Goal: Information Seeking & Learning: Learn about a topic

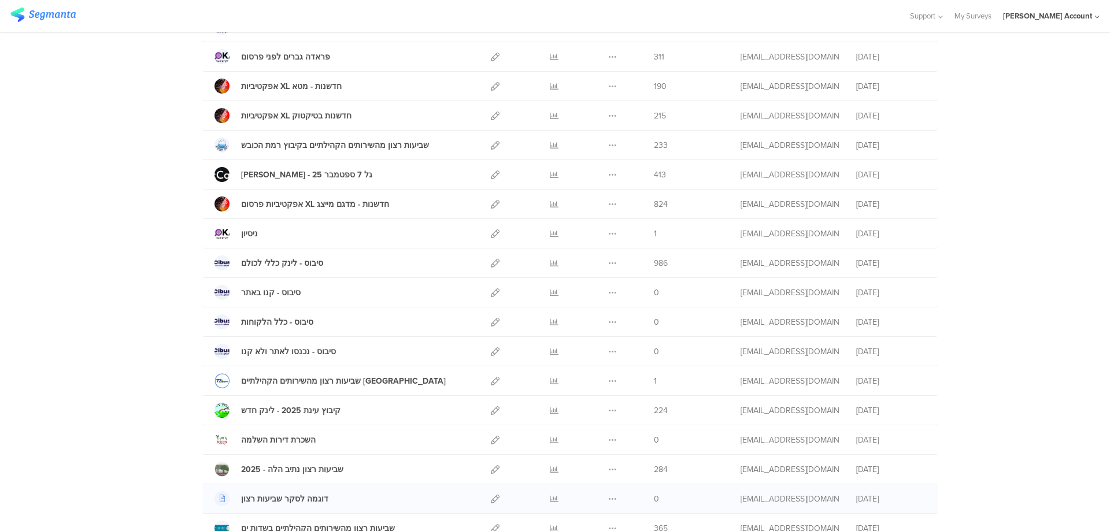
scroll to position [462, 0]
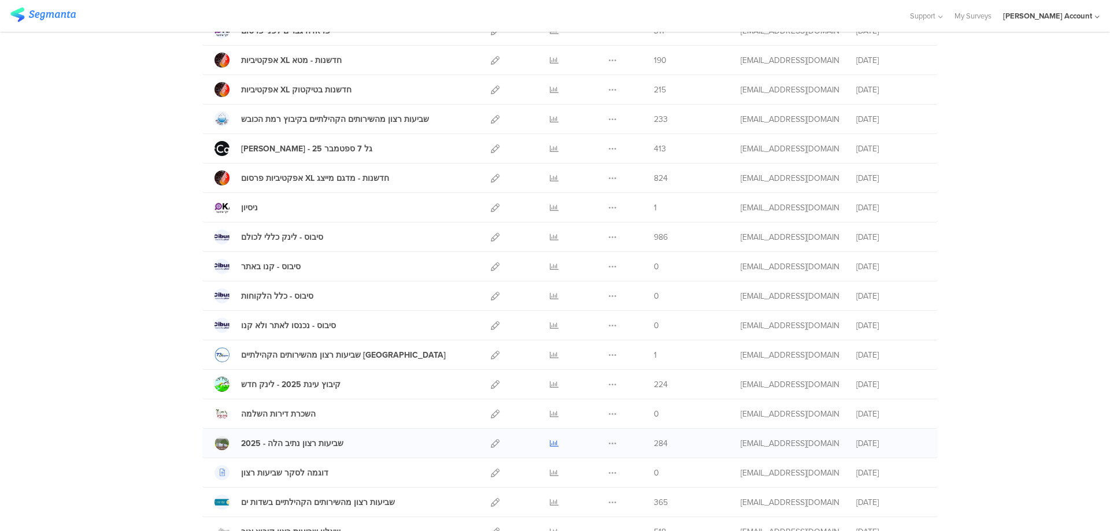
click at [550, 445] on icon at bounding box center [554, 443] width 9 height 9
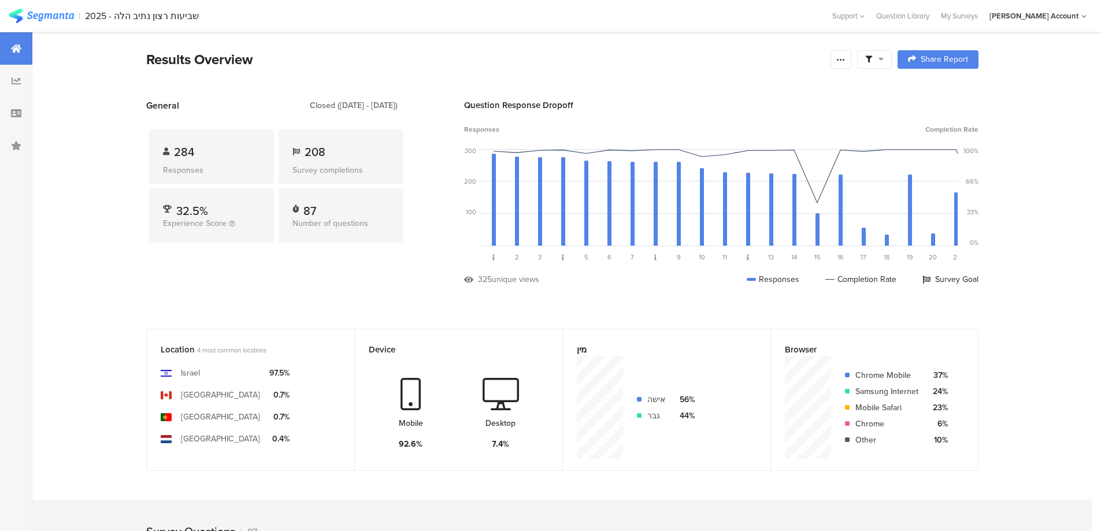
click at [879, 60] on span at bounding box center [874, 59] width 18 height 10
click at [938, 88] on span at bounding box center [933, 91] width 17 height 9
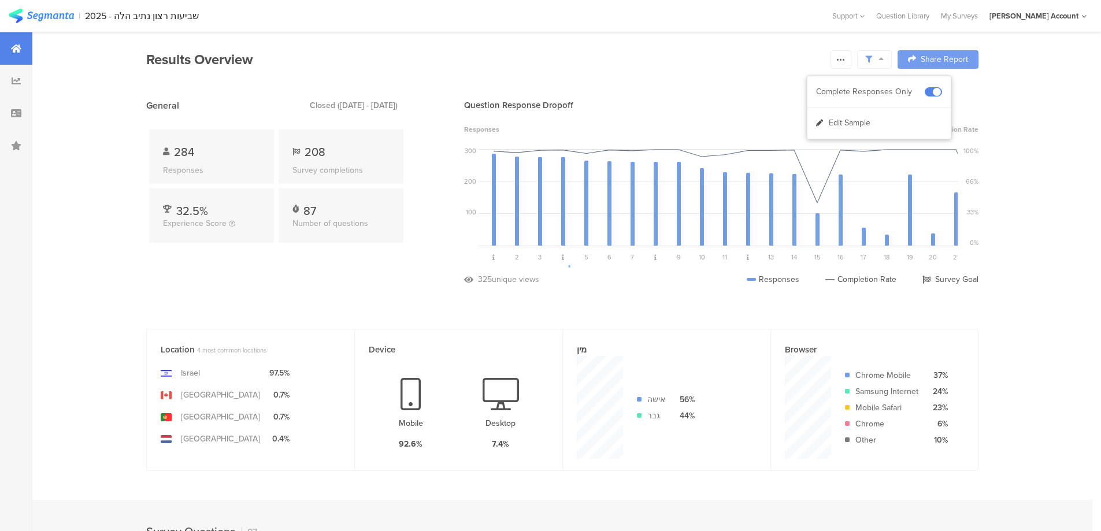
click at [846, 57] on div at bounding box center [550, 265] width 1101 height 531
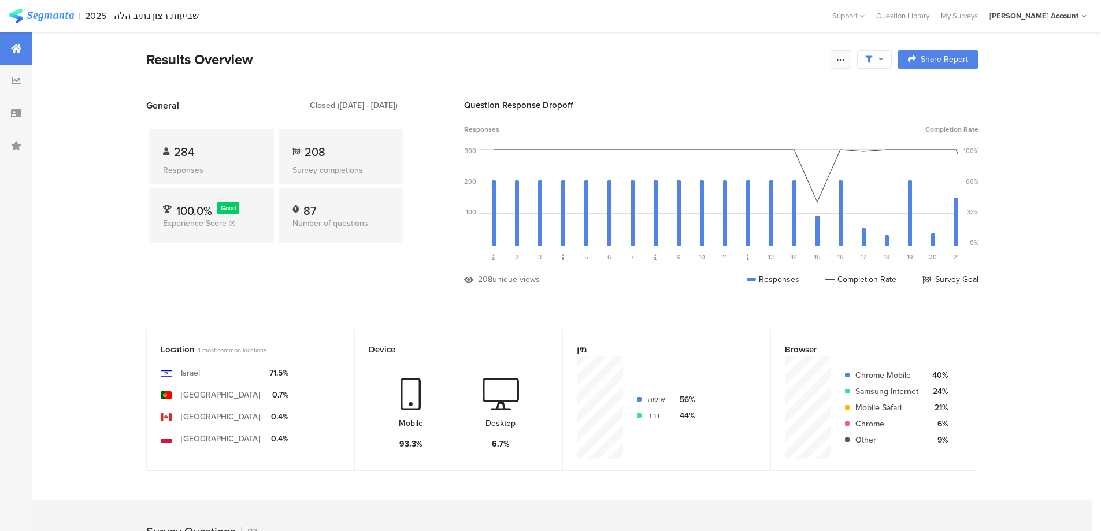
click at [846, 58] on icon at bounding box center [840, 59] width 9 height 9
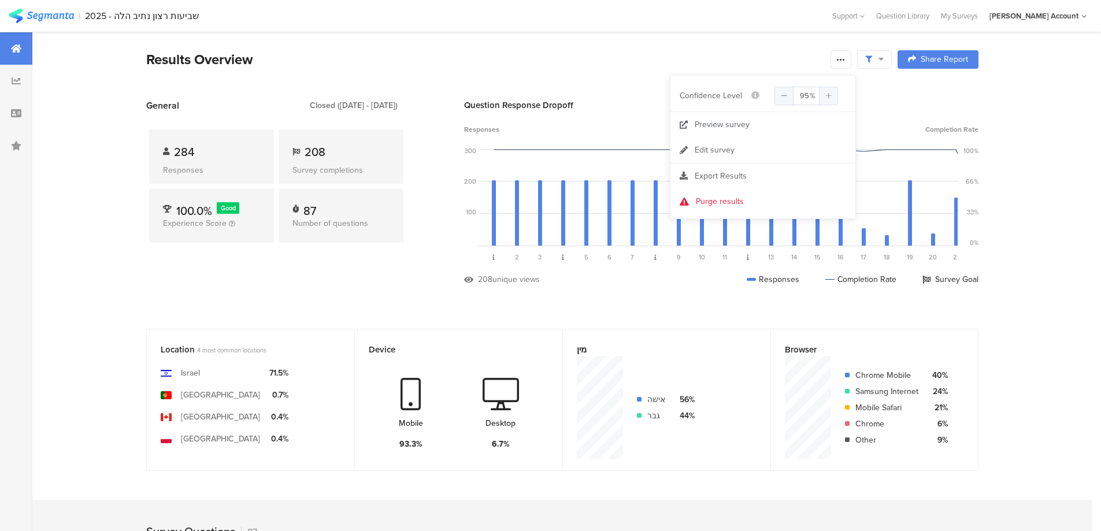
click at [712, 172] on span "Export Results" at bounding box center [721, 176] width 52 height 12
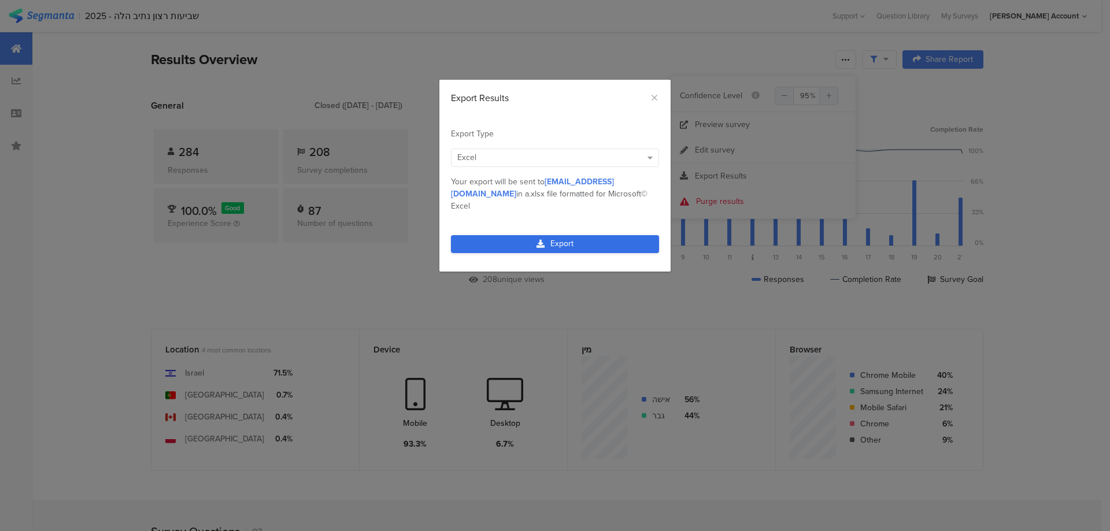
click at [566, 235] on link "Export" at bounding box center [555, 244] width 208 height 18
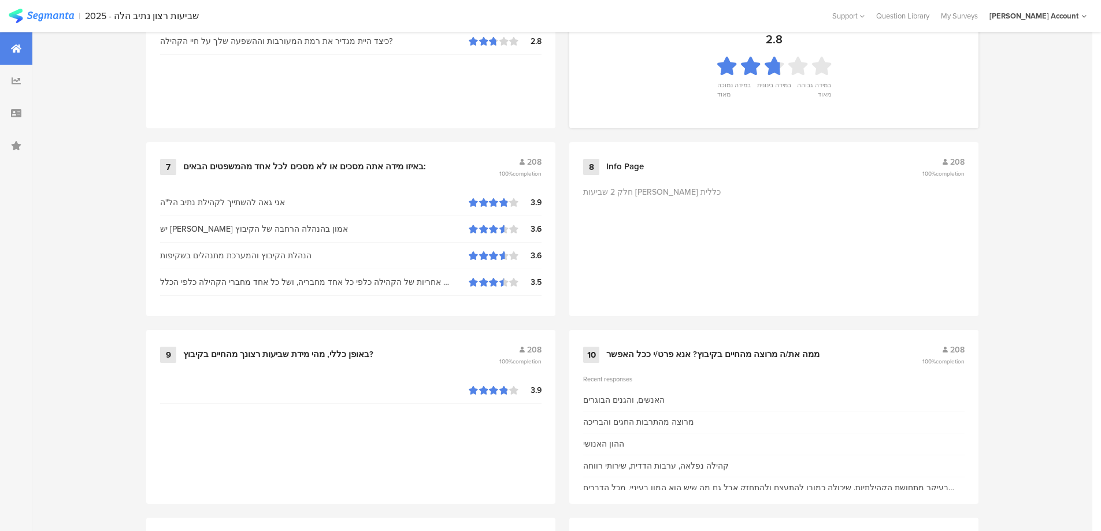
scroll to position [1002, 0]
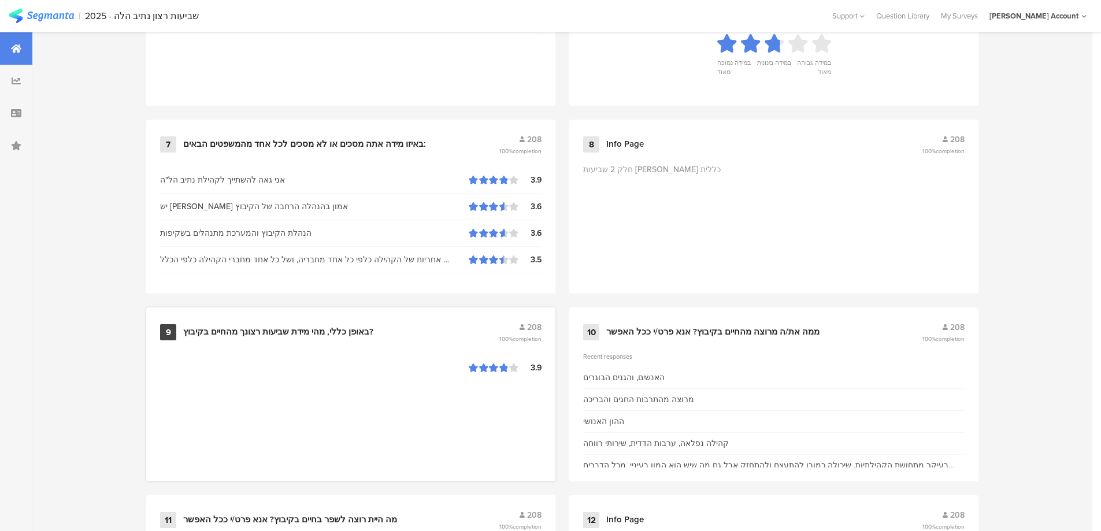
click at [344, 327] on div "באופן כללי, מהי מידת שביעות רצונך מהחיים בקיבוץ?" at bounding box center [278, 333] width 190 height 12
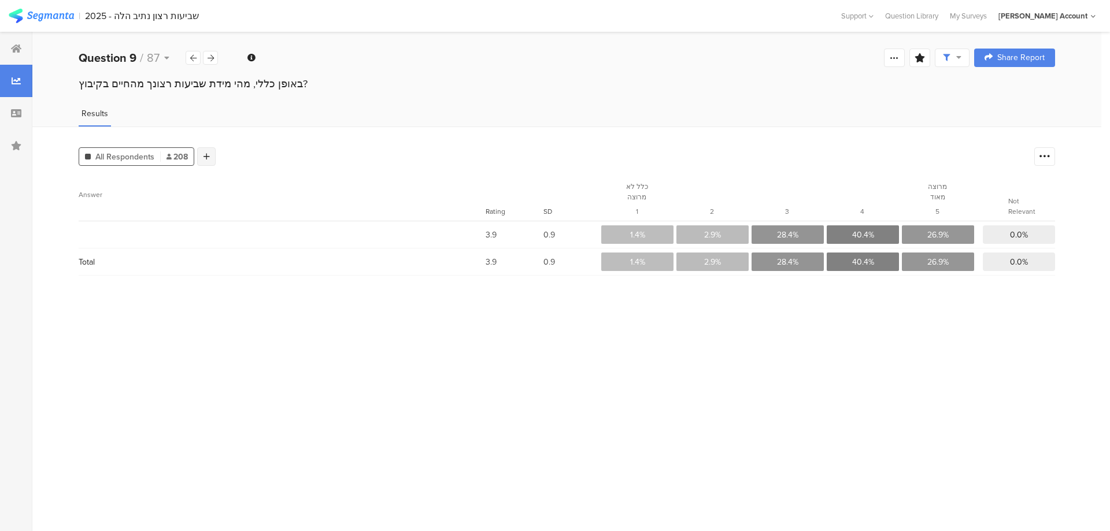
click at [209, 153] on icon at bounding box center [206, 157] width 6 height 8
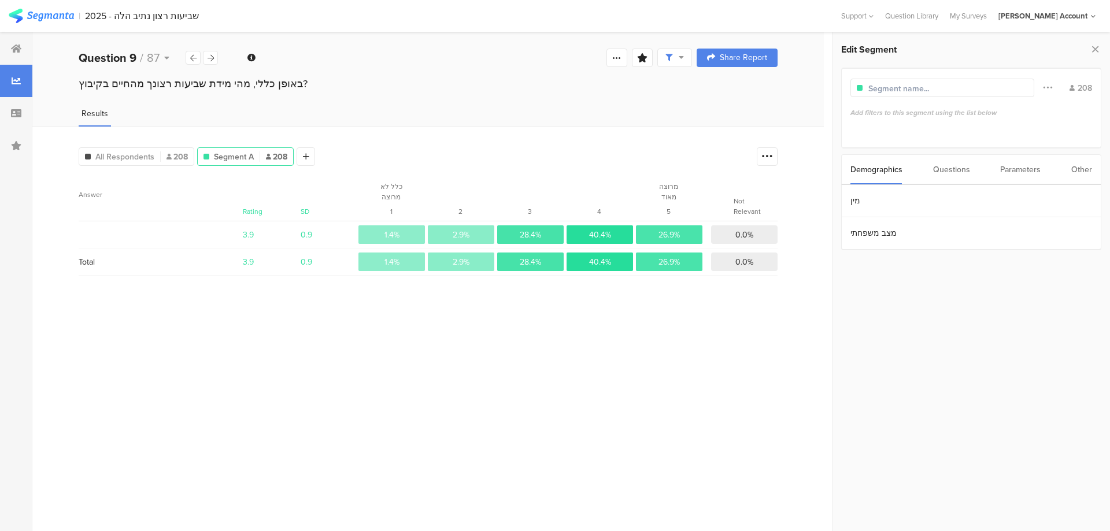
click at [944, 164] on div "Questions" at bounding box center [951, 169] width 37 height 29
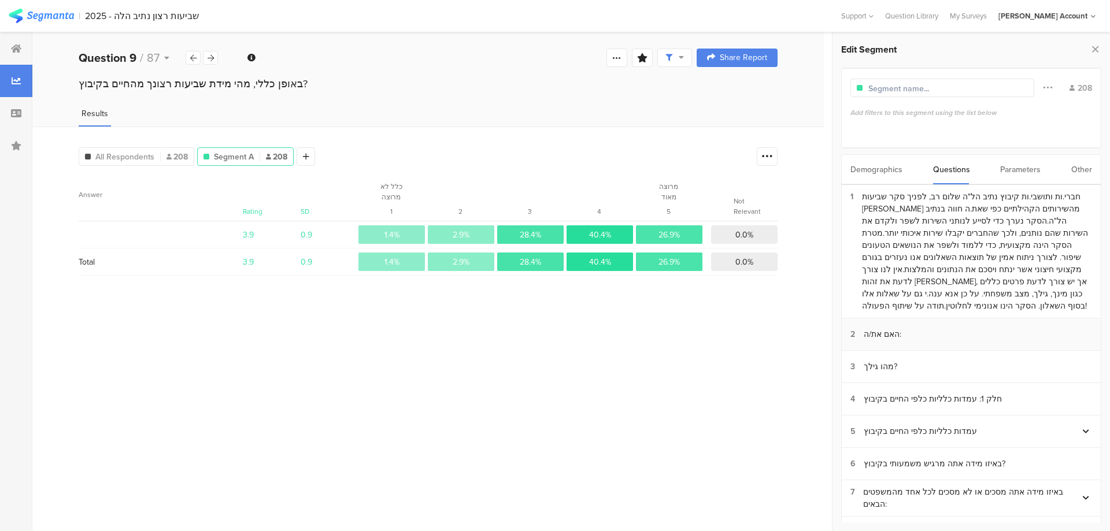
click at [910, 334] on section "2 האם את/ה:" at bounding box center [971, 334] width 259 height 32
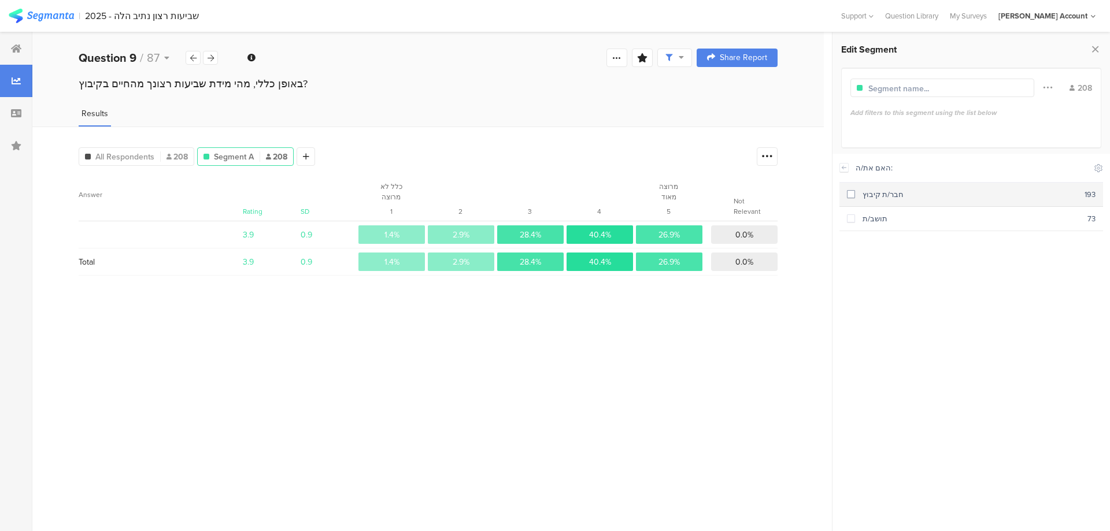
click at [909, 190] on div "חבר/ת קיבוץ" at bounding box center [969, 194] width 229 height 11
click at [314, 156] on div at bounding box center [323, 156] width 18 height 18
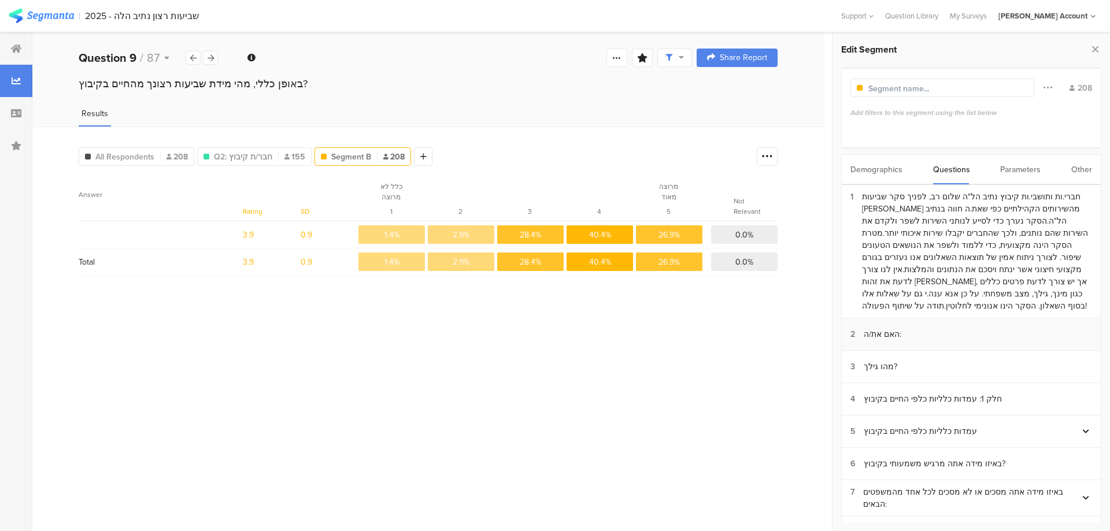
click at [910, 330] on section "2 האם את/ה:" at bounding box center [971, 334] width 259 height 32
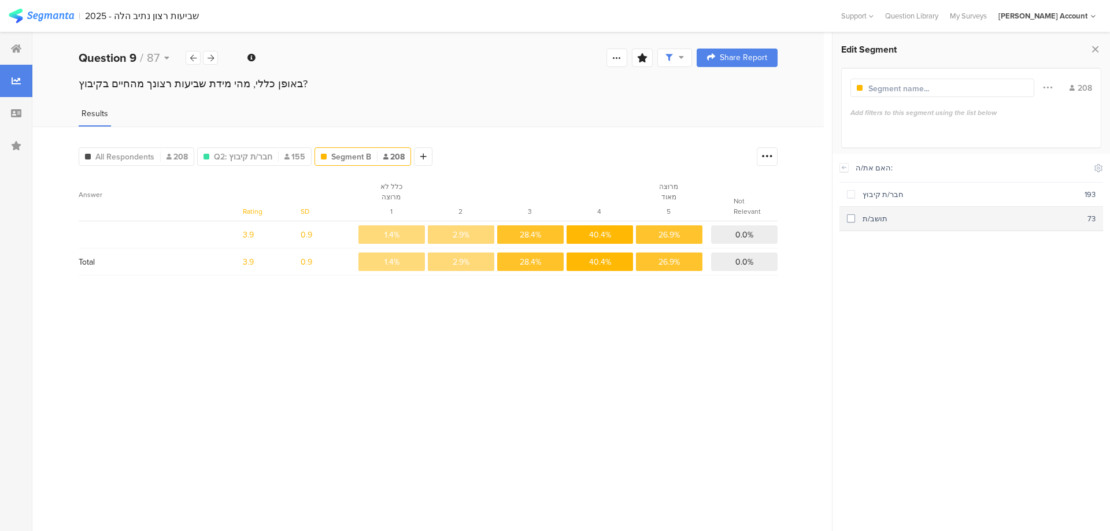
click at [933, 228] on section "תושב/ת 73" at bounding box center [971, 219] width 264 height 24
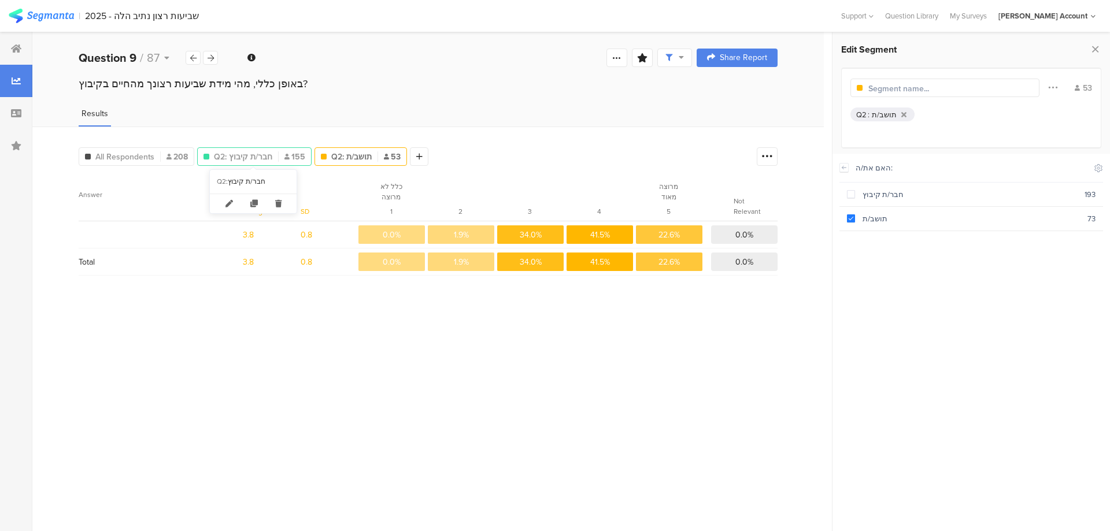
click at [245, 155] on span "Q2: חבר/ת קיבוץ" at bounding box center [243, 157] width 58 height 12
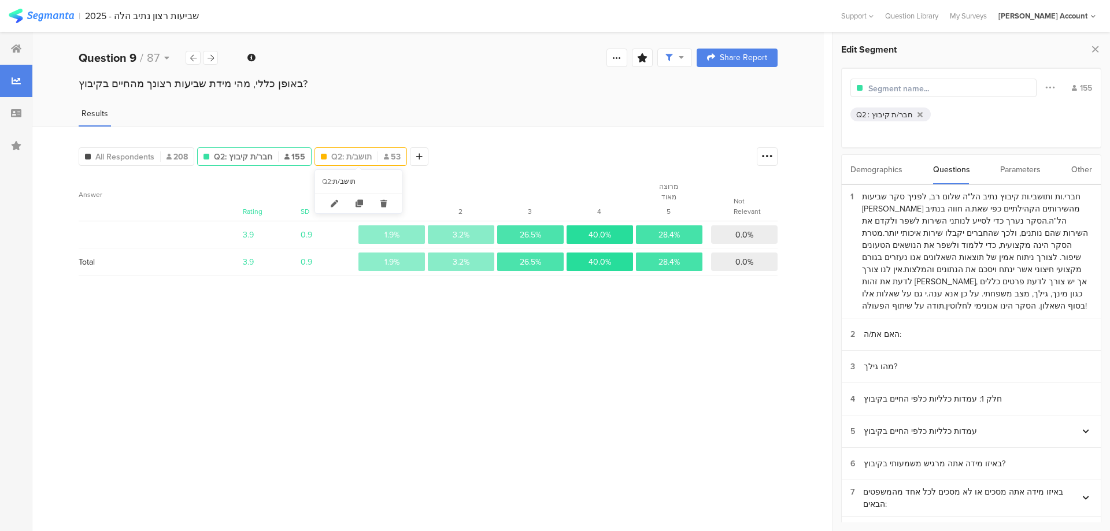
click at [334, 153] on span "Q2: תושב/ת" at bounding box center [351, 157] width 40 height 12
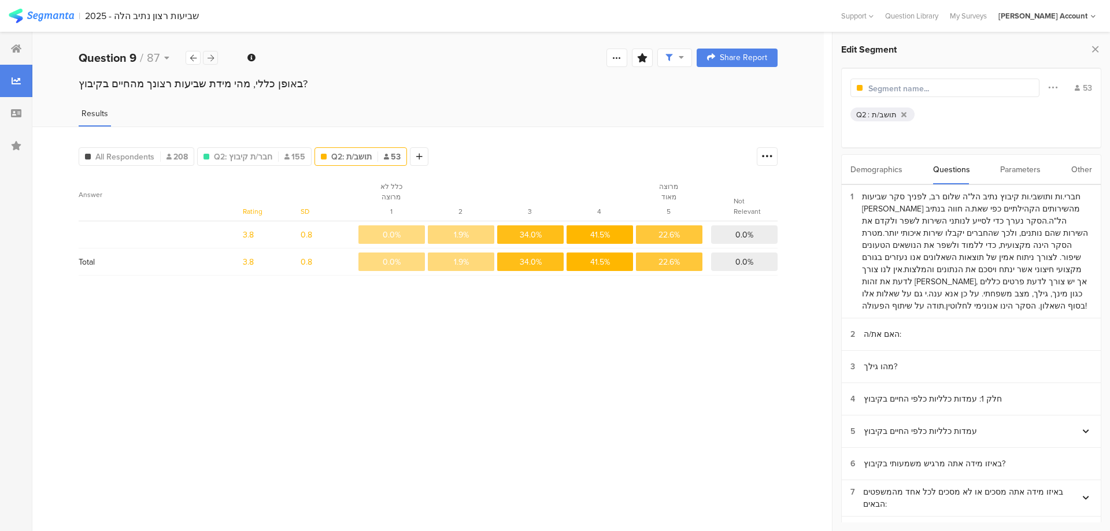
click at [217, 60] on div at bounding box center [210, 58] width 15 height 14
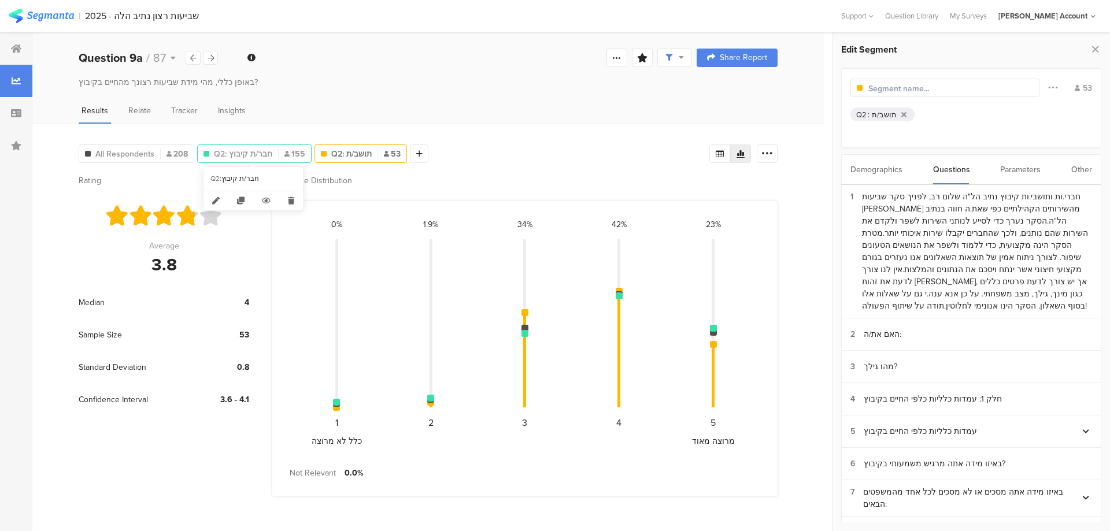
click at [229, 154] on span "Q2: חבר/ת קיבוץ" at bounding box center [243, 154] width 58 height 12
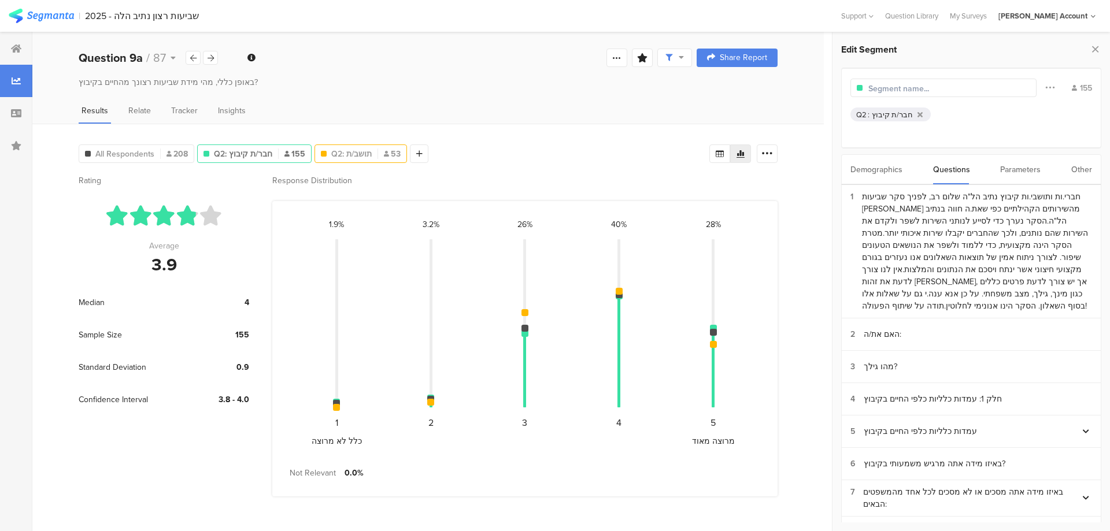
click at [351, 146] on div "Q2: תושב/ת 53" at bounding box center [360, 154] width 92 height 18
click at [349, 153] on span "Q2: תושב/ת" at bounding box center [351, 154] width 40 height 12
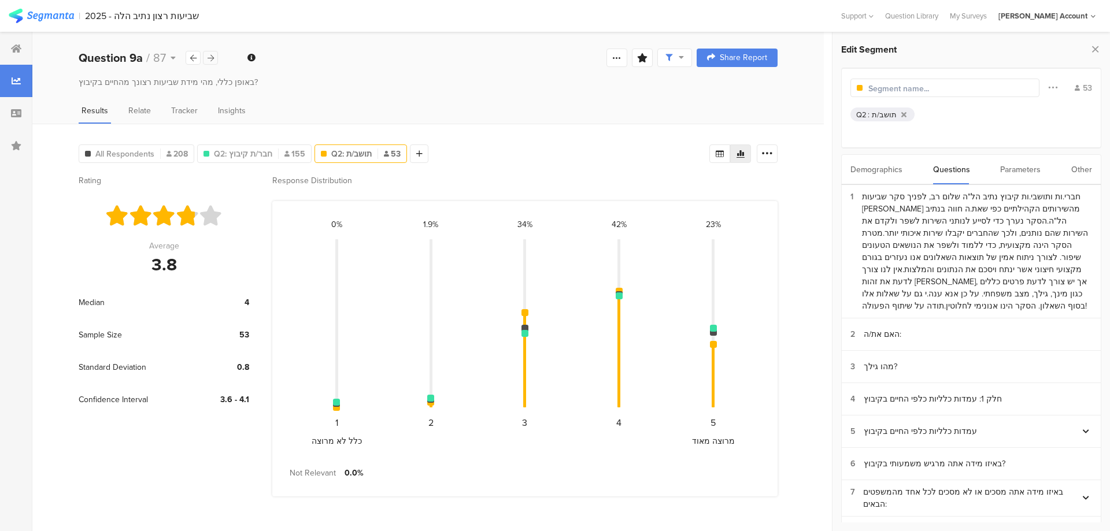
click at [217, 57] on div at bounding box center [210, 58] width 15 height 14
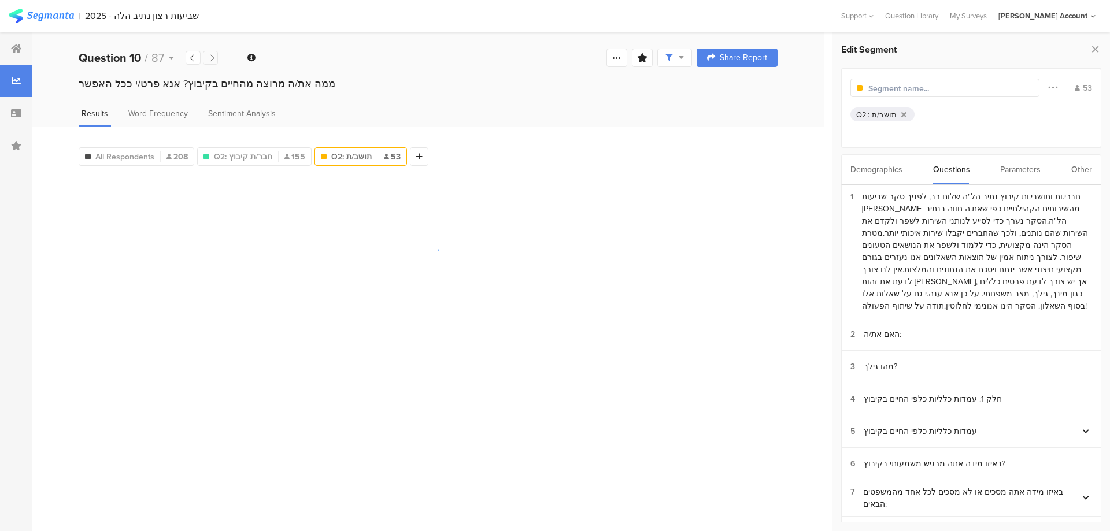
click at [217, 57] on div at bounding box center [210, 58] width 15 height 14
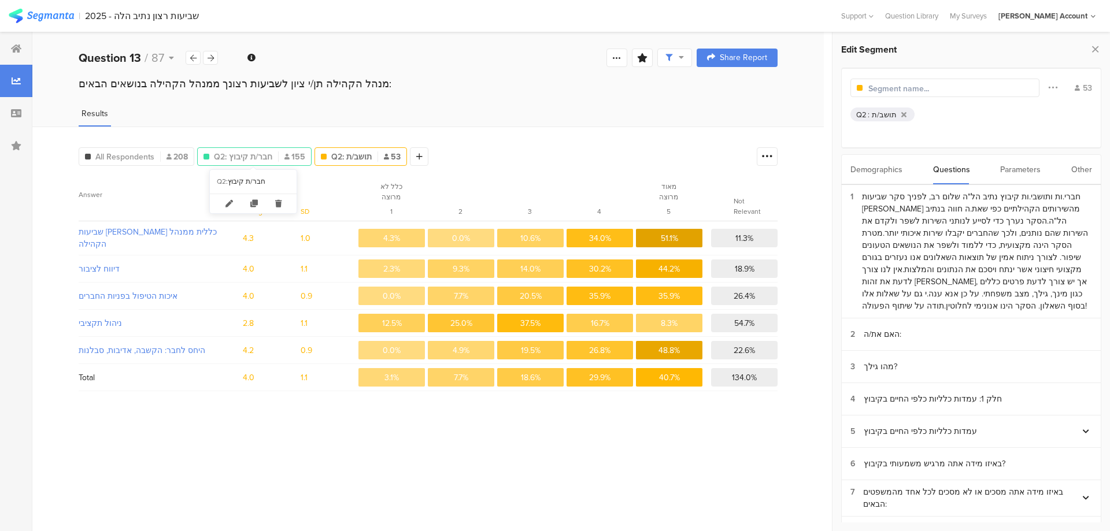
click at [230, 157] on span "Q2: חבר/ת קיבוץ" at bounding box center [243, 157] width 58 height 12
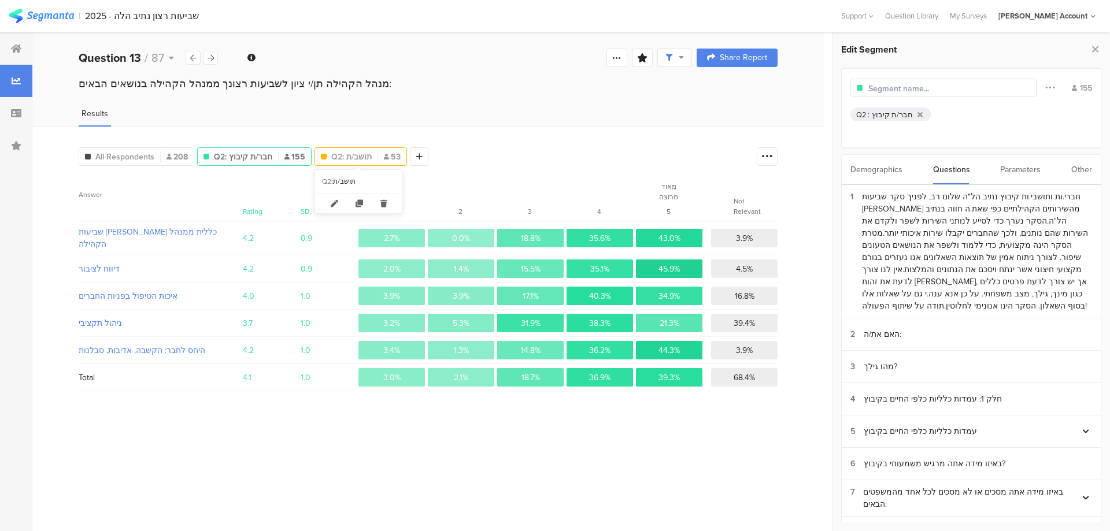
click at [350, 155] on span "Q2: תושב/ת" at bounding box center [351, 157] width 40 height 12
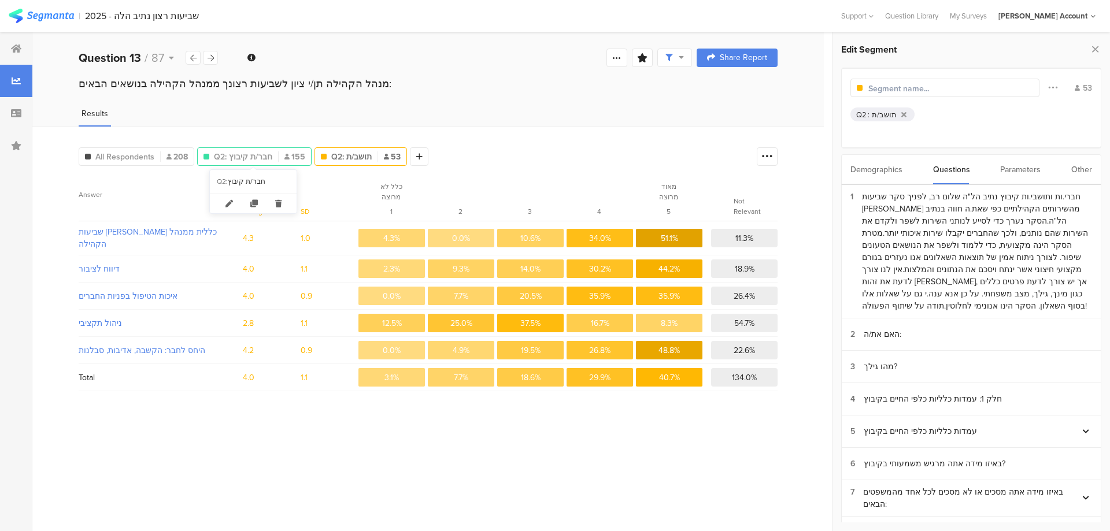
click at [250, 151] on span "Q2: חבר/ת קיבוץ" at bounding box center [243, 157] width 58 height 12
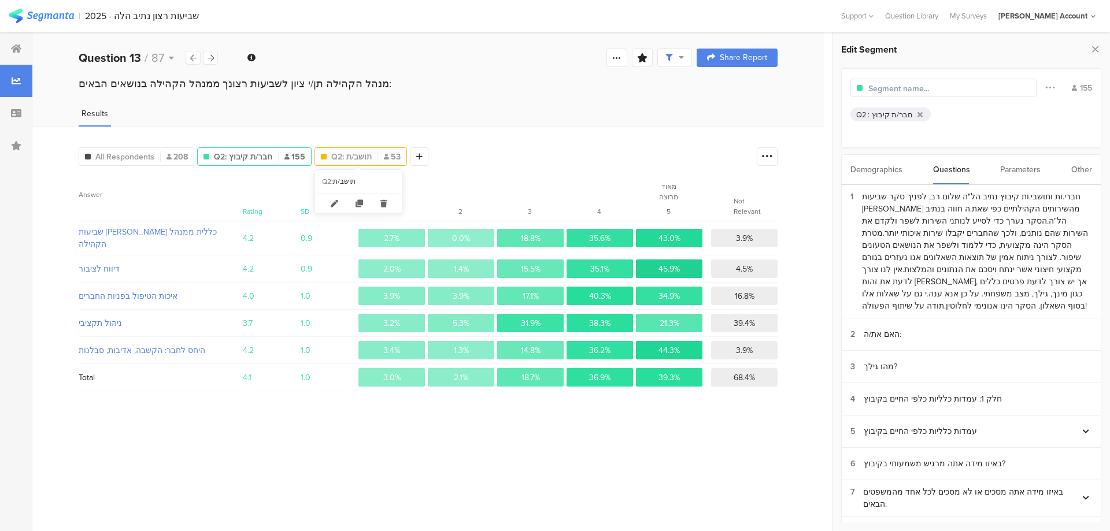
click at [335, 154] on span "Q2: תושב/ת" at bounding box center [351, 157] width 40 height 12
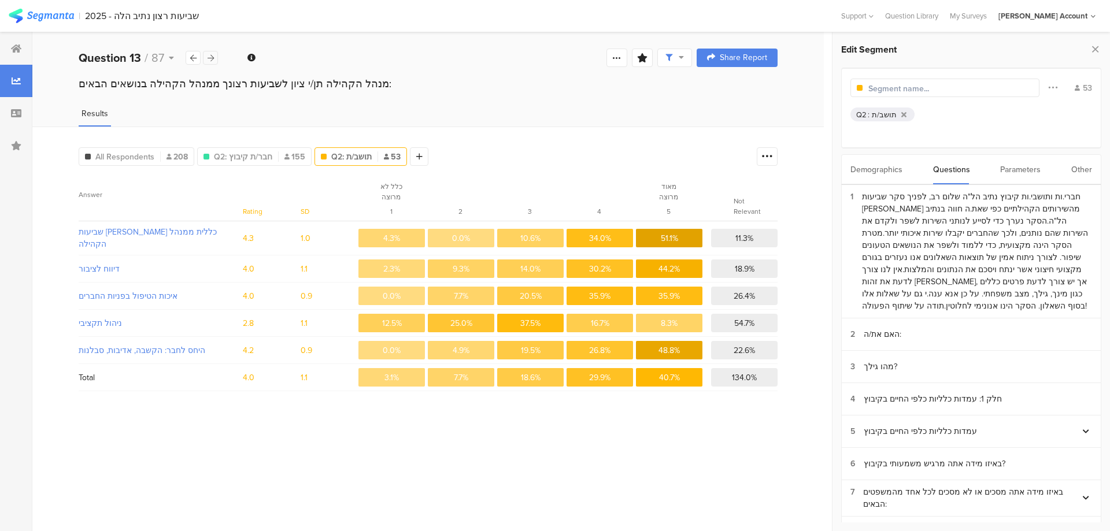
click at [210, 53] on div at bounding box center [210, 58] width 15 height 14
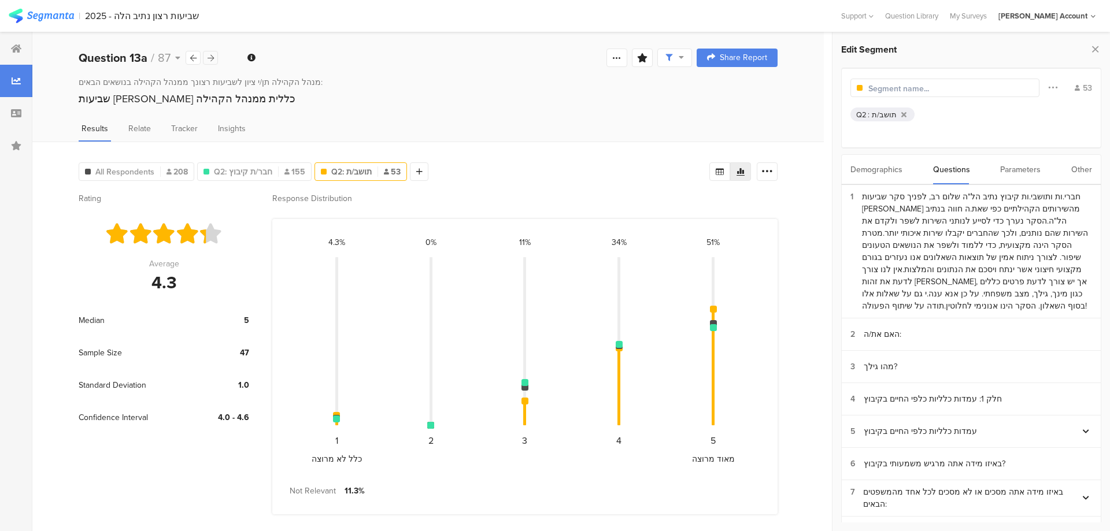
click at [210, 53] on div at bounding box center [210, 58] width 15 height 14
click at [249, 171] on span "Q2: חבר/ת קיבוץ" at bounding box center [243, 172] width 58 height 12
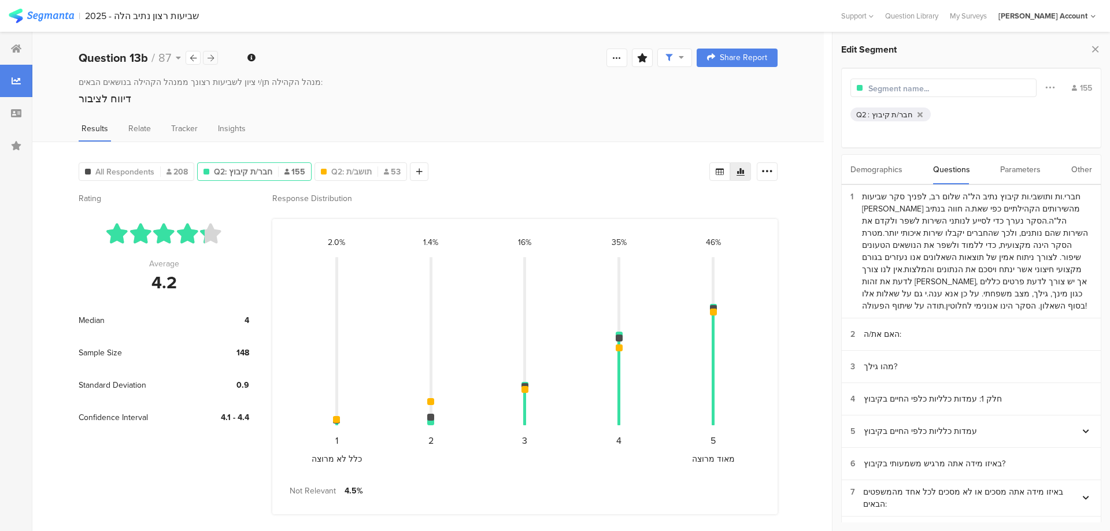
click at [210, 55] on icon at bounding box center [211, 58] width 6 height 8
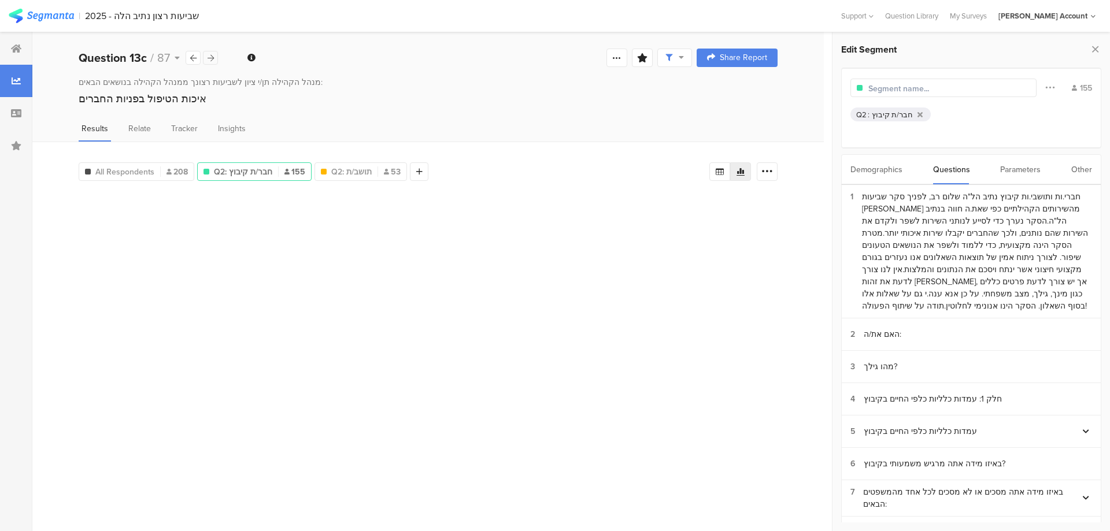
click at [210, 55] on icon at bounding box center [211, 58] width 6 height 8
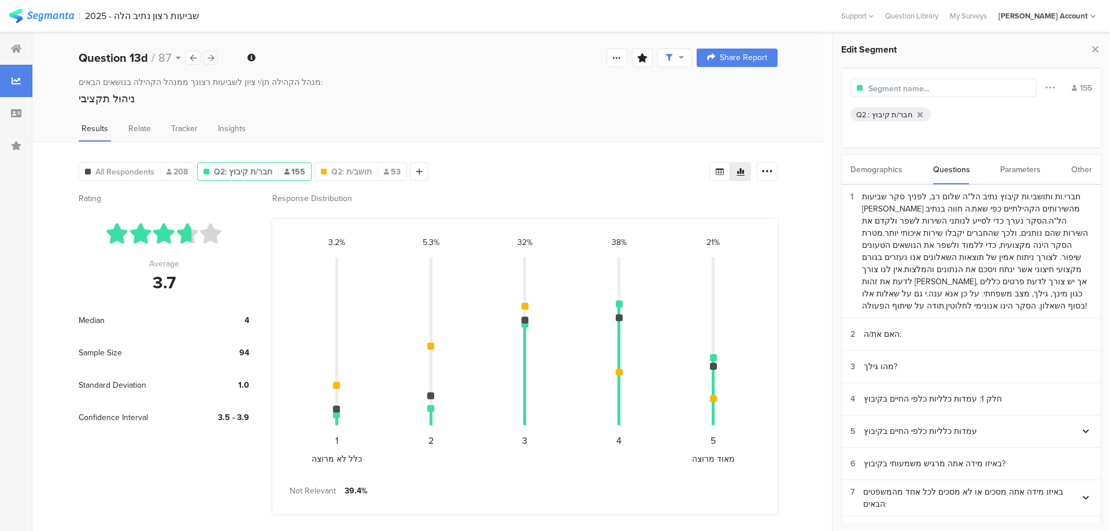
click at [210, 55] on icon at bounding box center [211, 58] width 6 height 8
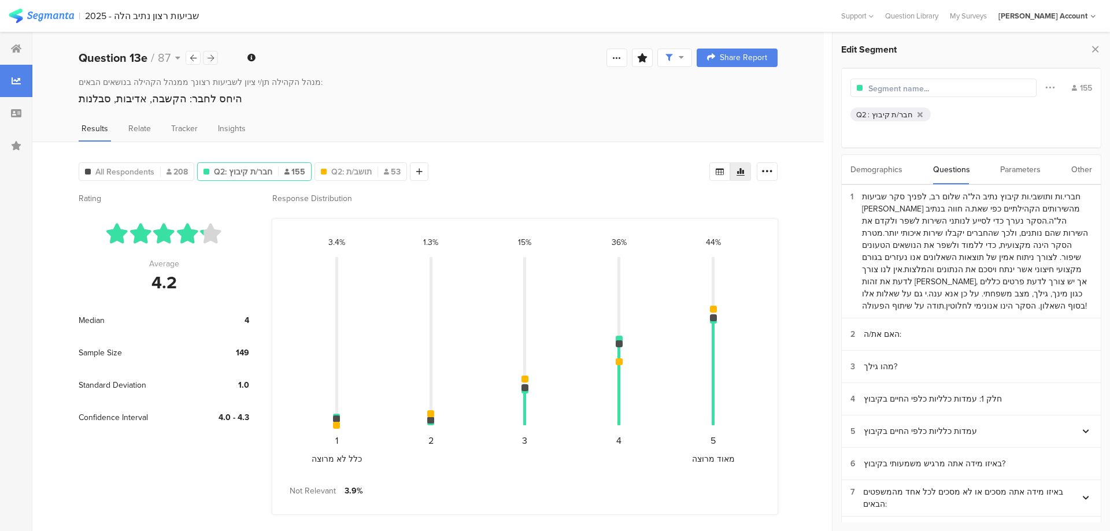
click at [210, 55] on icon at bounding box center [211, 58] width 6 height 8
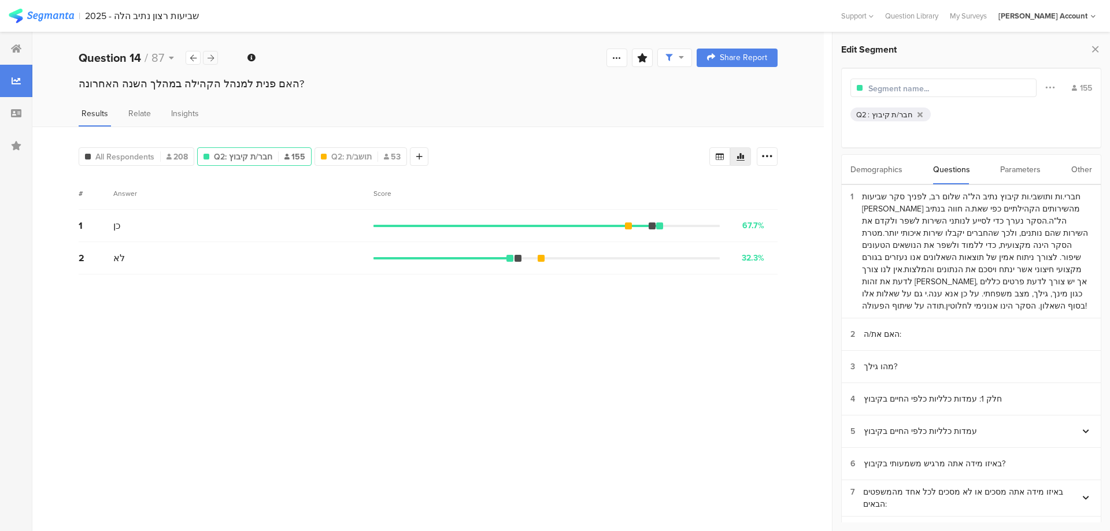
click at [210, 55] on icon at bounding box center [211, 58] width 6 height 8
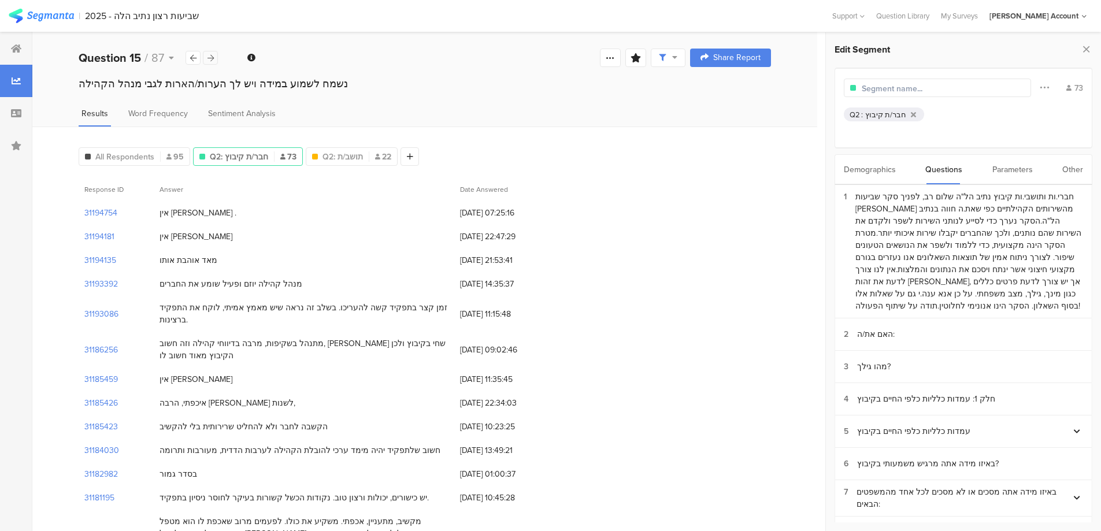
click at [210, 55] on icon at bounding box center [211, 58] width 6 height 8
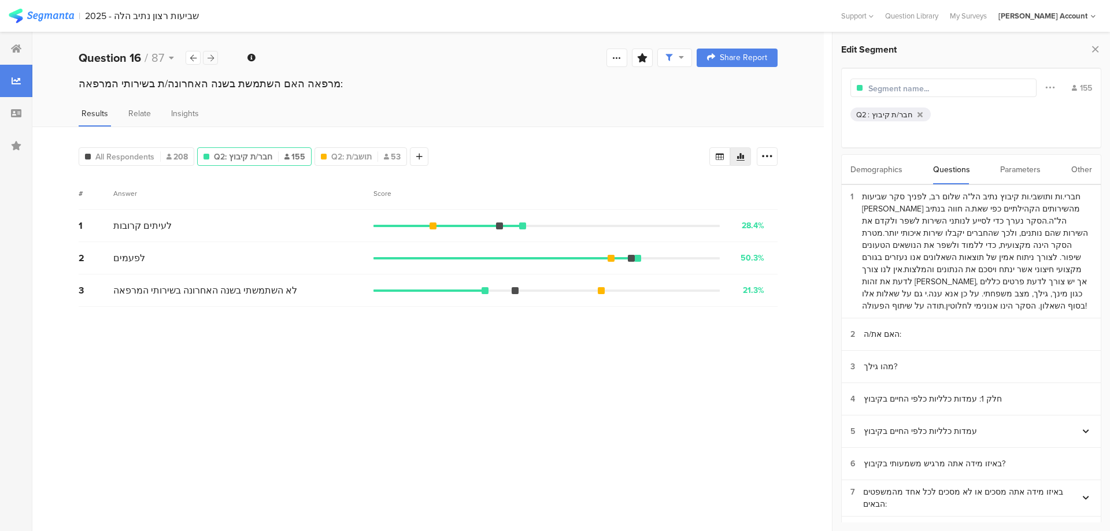
click at [210, 55] on icon at bounding box center [211, 58] width 6 height 8
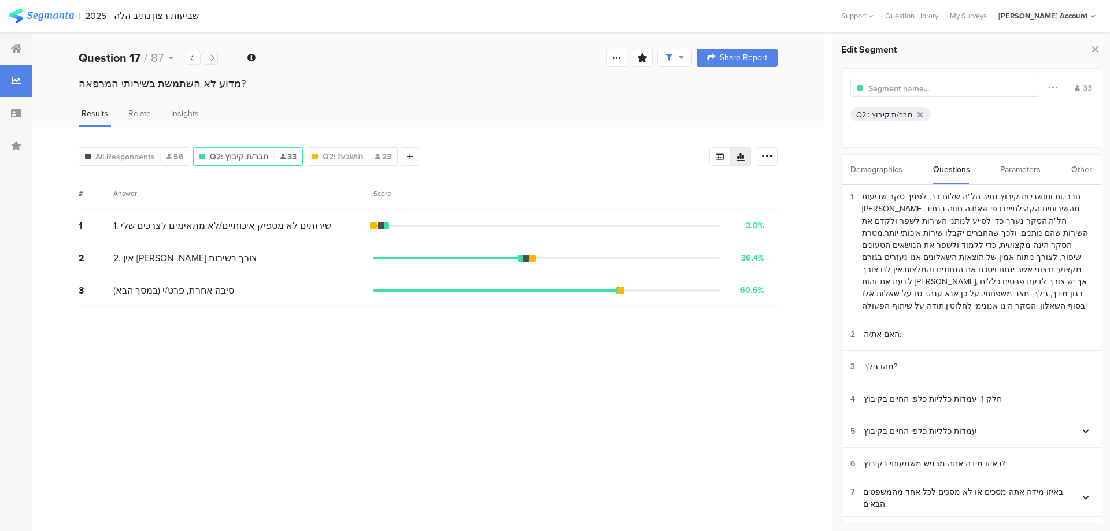
click at [210, 55] on icon at bounding box center [211, 58] width 6 height 8
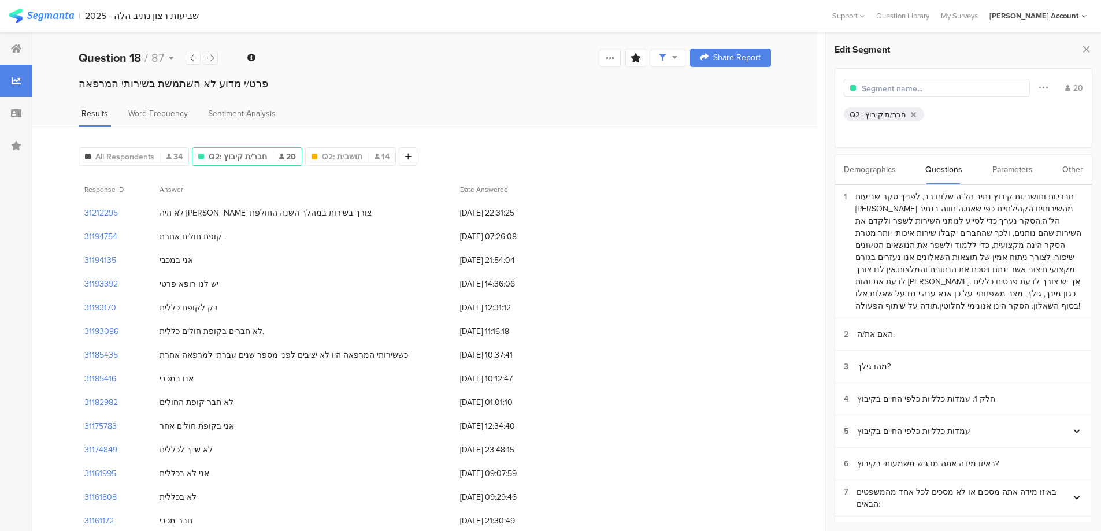
click at [210, 55] on icon at bounding box center [211, 58] width 6 height 8
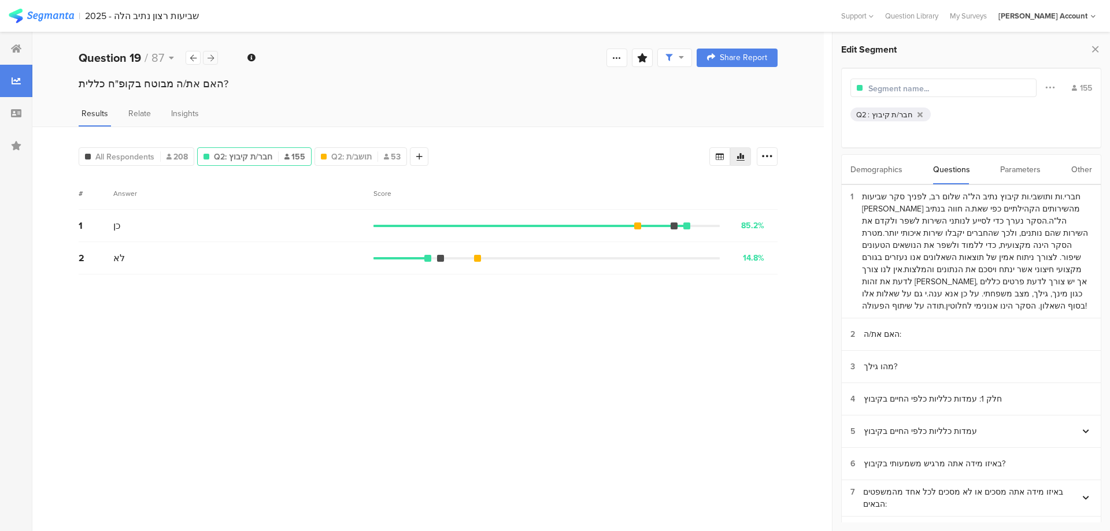
click at [210, 55] on icon at bounding box center [211, 58] width 6 height 8
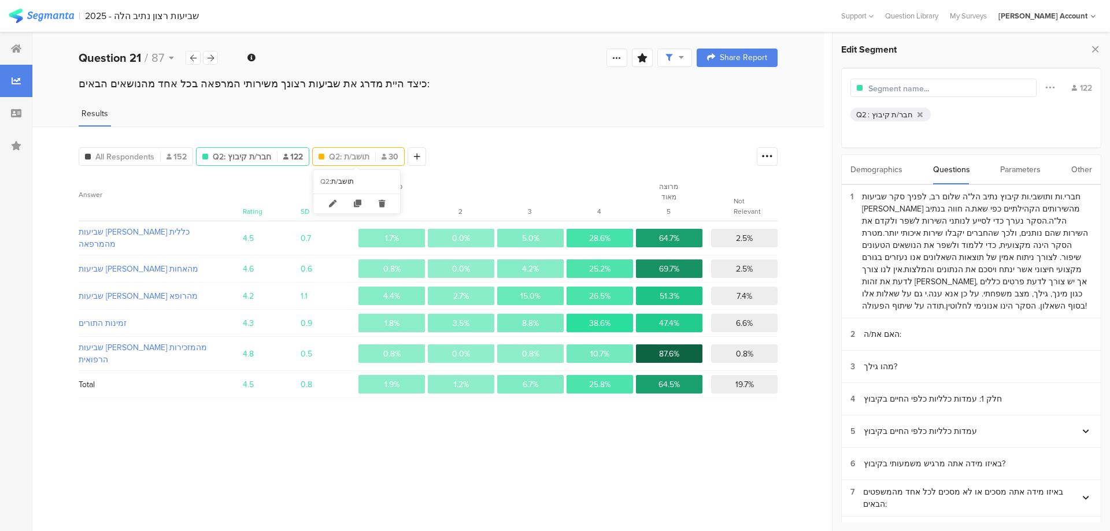
click at [361, 156] on span "Q2: תושב/ת" at bounding box center [349, 157] width 40 height 12
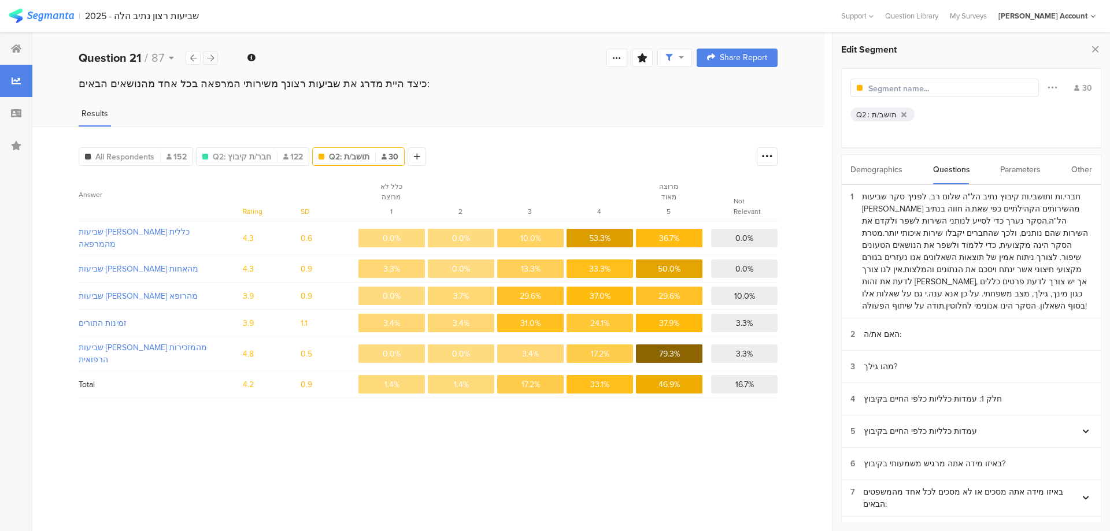
click at [206, 55] on div at bounding box center [210, 58] width 15 height 14
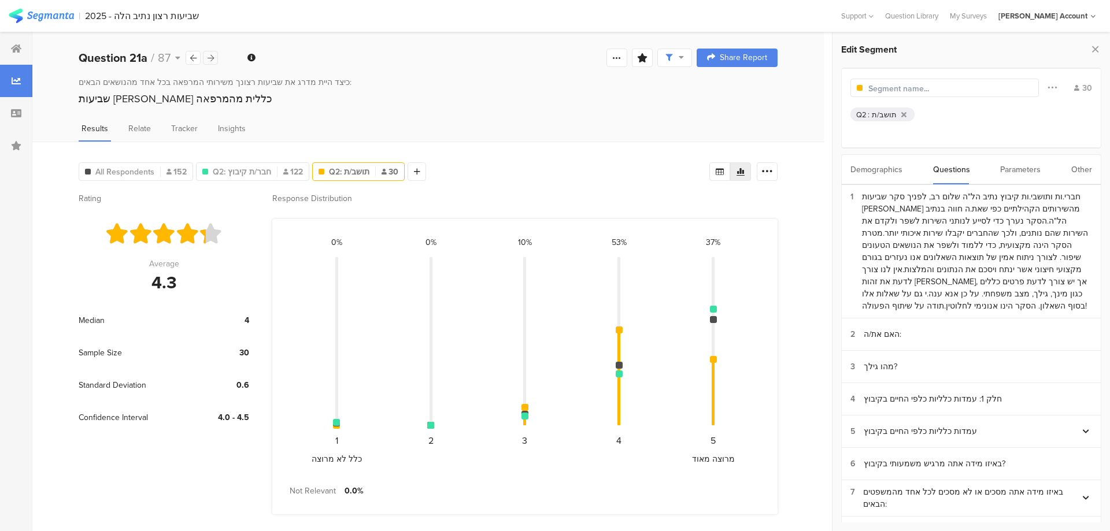
click at [206, 55] on div at bounding box center [210, 58] width 15 height 14
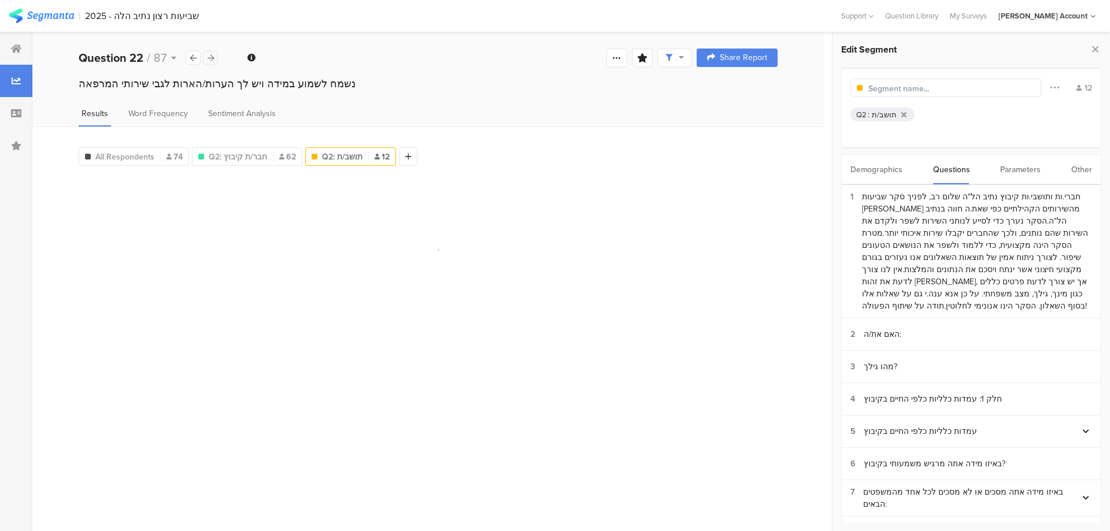
click at [206, 55] on div at bounding box center [210, 58] width 15 height 14
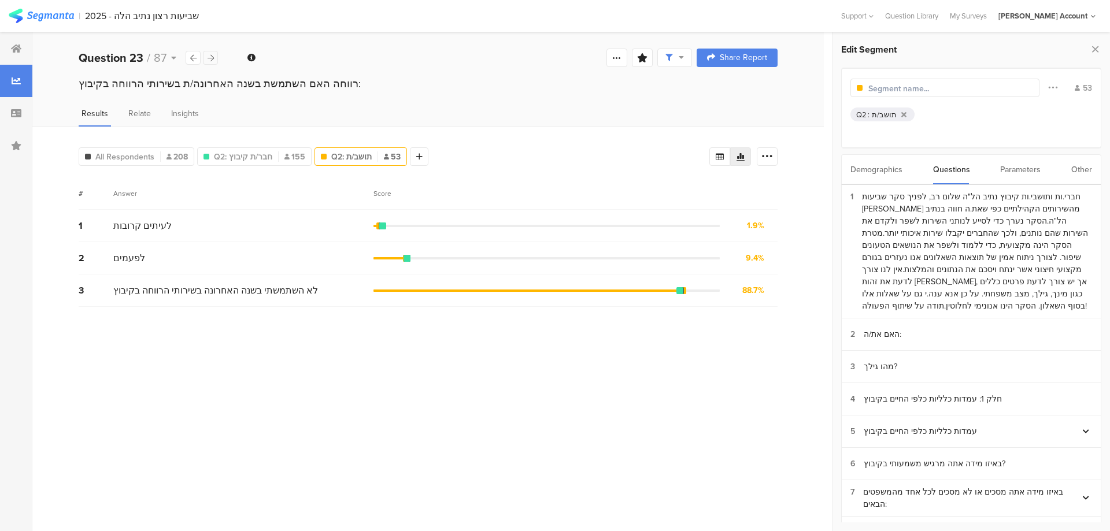
click at [206, 55] on div at bounding box center [210, 58] width 15 height 14
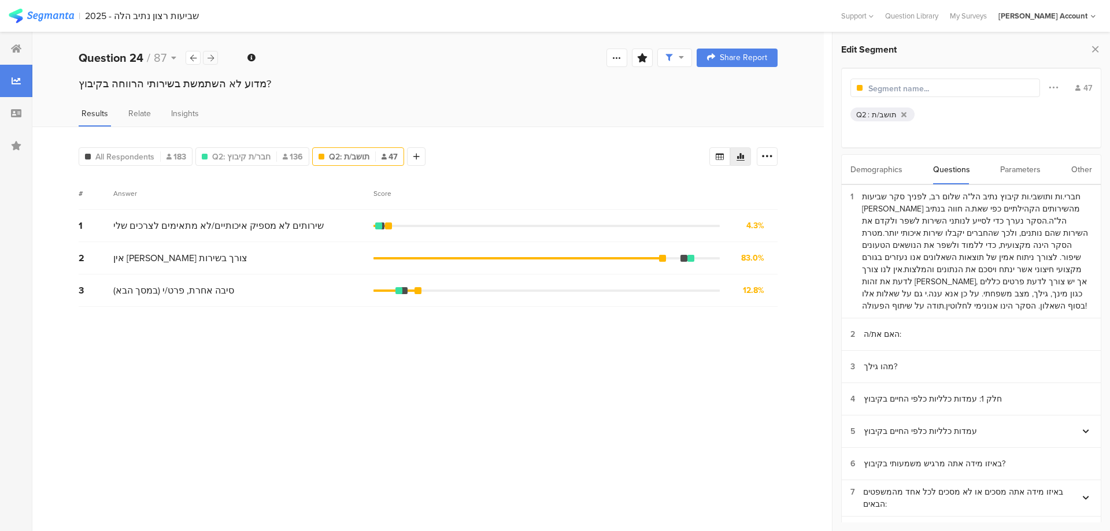
click at [206, 55] on div at bounding box center [210, 58] width 15 height 14
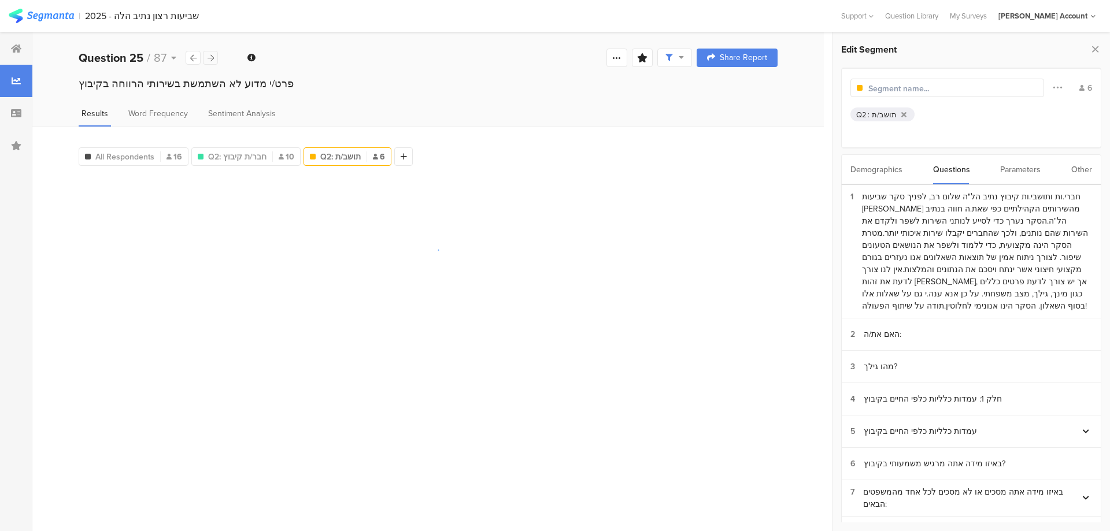
click at [206, 55] on div at bounding box center [210, 58] width 15 height 14
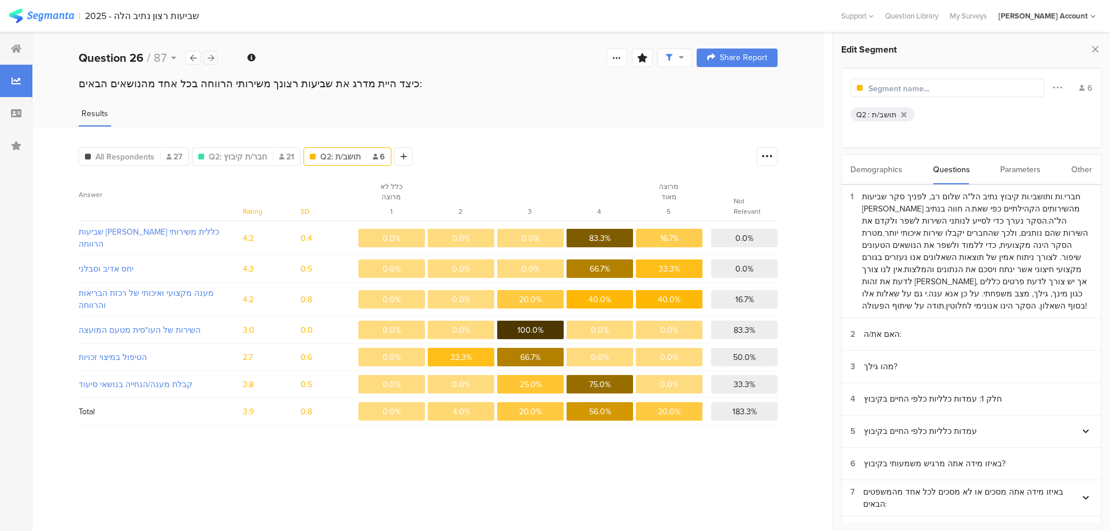
click at [206, 55] on div at bounding box center [210, 58] width 15 height 14
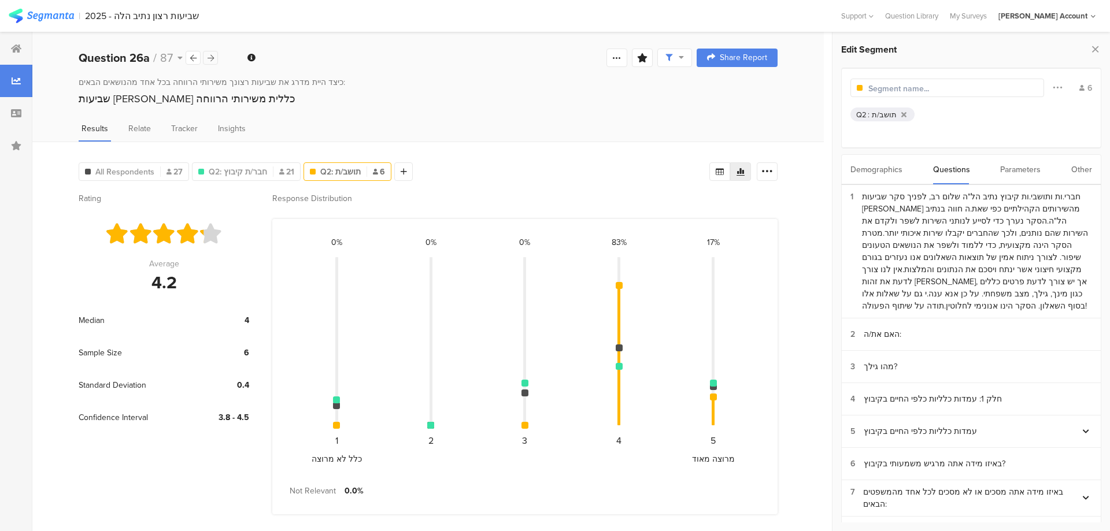
click at [206, 55] on div at bounding box center [210, 58] width 15 height 14
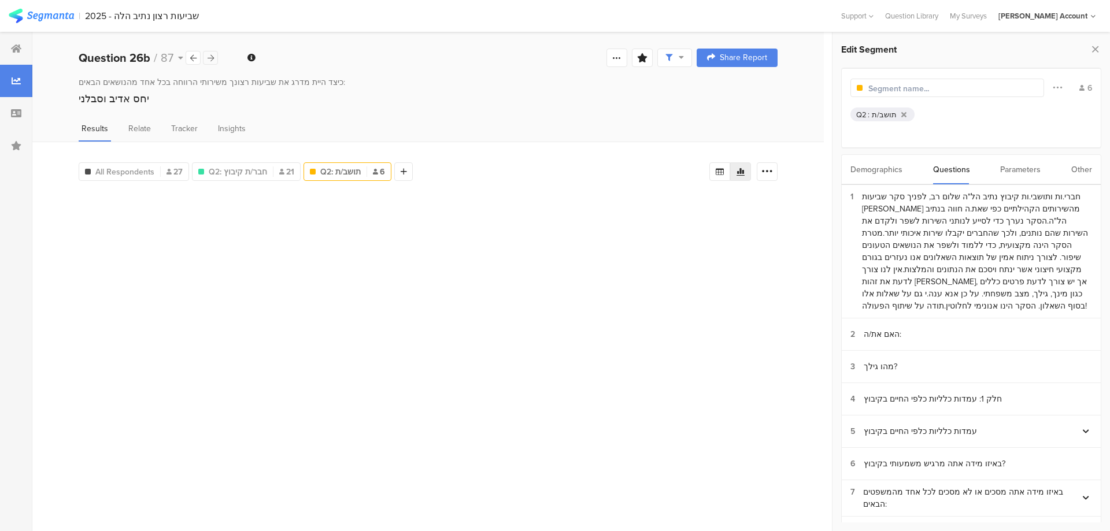
click at [206, 55] on div at bounding box center [210, 58] width 15 height 14
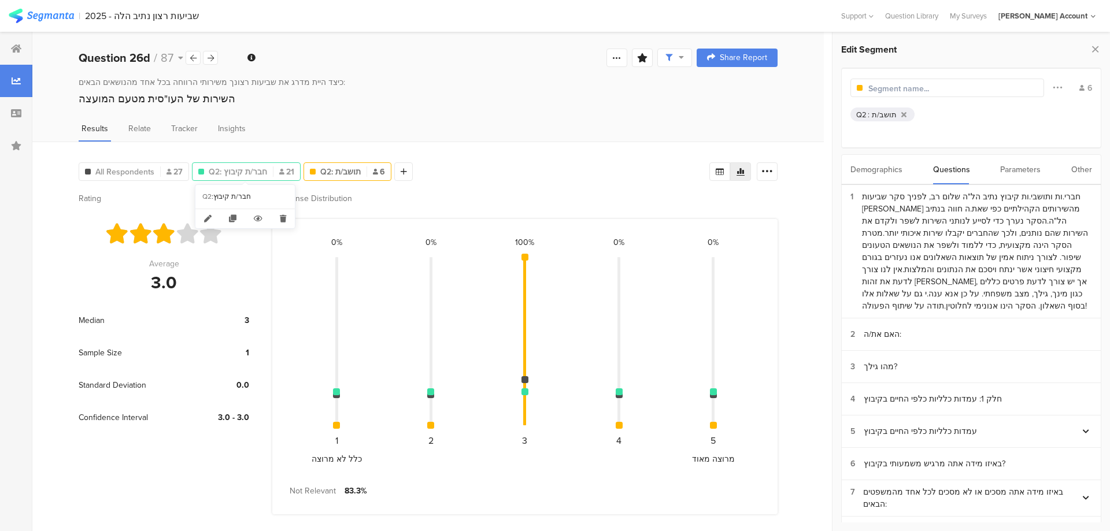
click at [234, 175] on span "Q2: חבר/ת קיבוץ" at bounding box center [238, 172] width 58 height 12
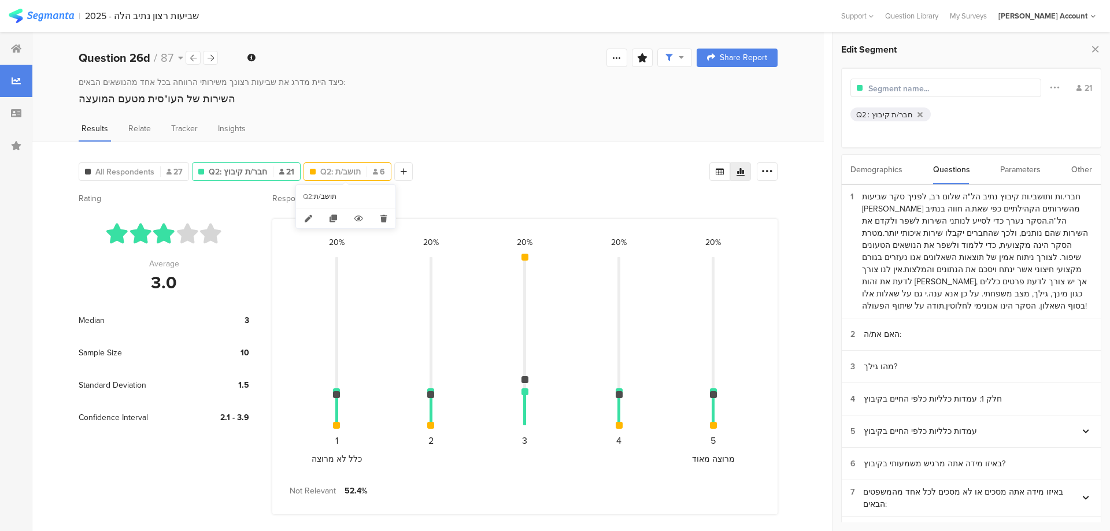
click at [323, 172] on span "Q2: תושב/ת" at bounding box center [340, 172] width 40 height 12
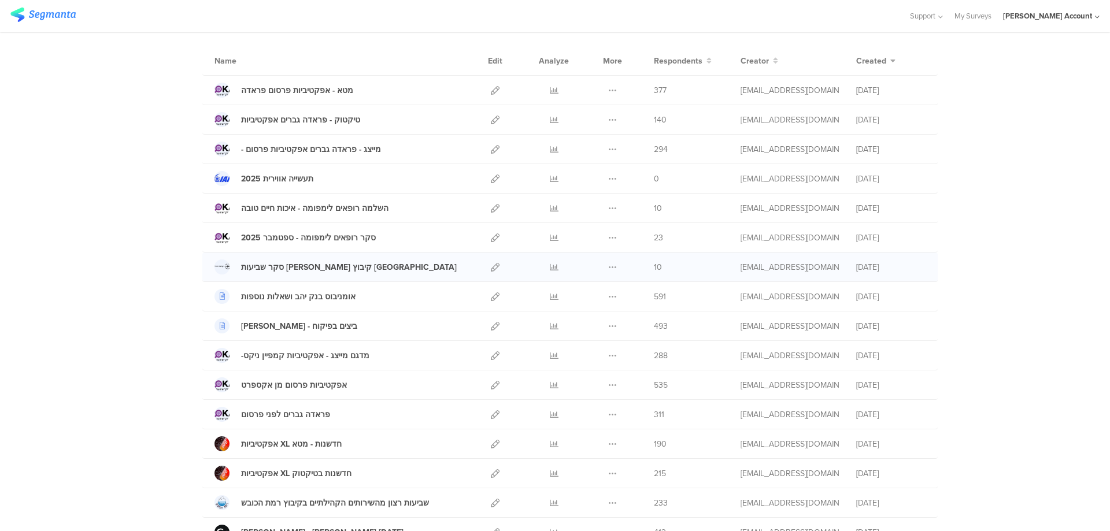
scroll to position [102, 0]
